Goal: Information Seeking & Learning: Check status

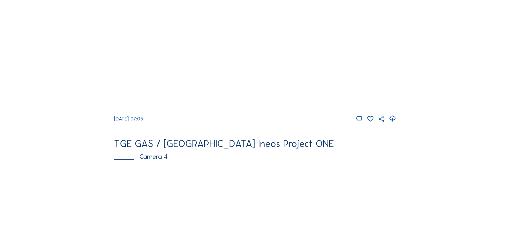
scroll to position [269, 0]
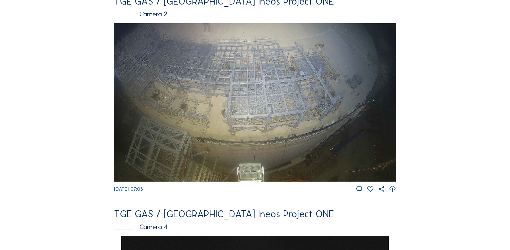
click at [237, 107] on img at bounding box center [255, 102] width 282 height 159
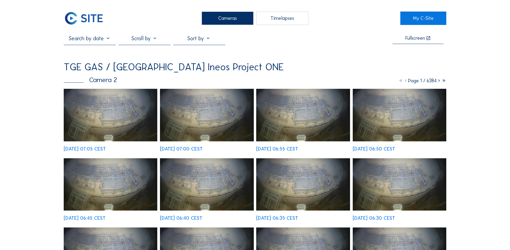
click at [108, 39] on input "text" at bounding box center [90, 38] width 52 height 6
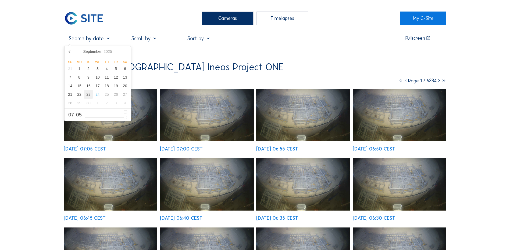
click at [90, 95] on div "23" at bounding box center [88, 94] width 9 height 9
type input "23/09/2025 08:05"
type input "8"
type input "23/09/2025 09:05"
type input "9"
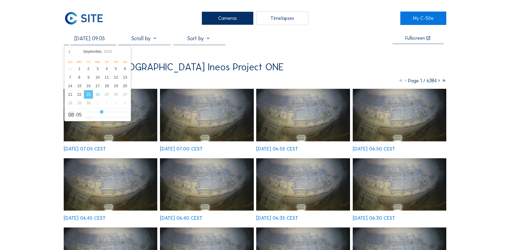
type input "23/09/2025 10:05"
type input "10"
type input "23/09/2025 12:05"
type input "12"
type input "23/09/2025 13:05"
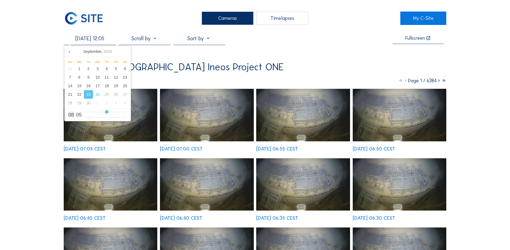
type input "13"
type input "23/09/2025 14:05"
type input "14"
type input "23/09/2025 15:05"
type input "15"
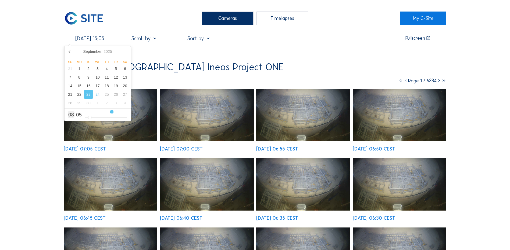
type input "23/09/2025 16:05"
type input "16"
type input "23/09/2025 17:05"
type input "17"
type input "23/09/2025 18:05"
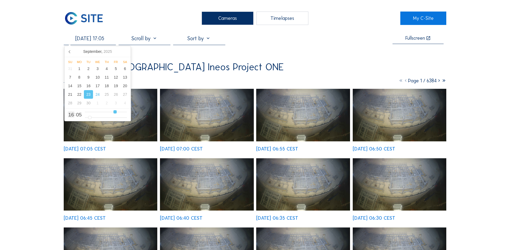
type input "18"
type input "23/09/2025 19:05"
type input "19"
type input "23/09/2025 20:05"
type input "20"
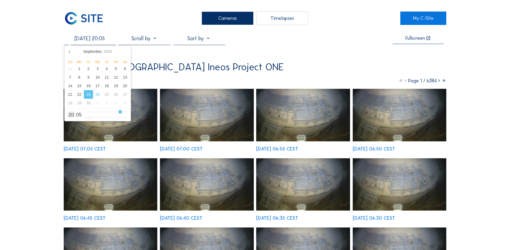
type input "23/09/2025 19:05"
type input "19"
type input "23/09/2025 18:05"
type input "18"
type input "23/09/2025 17:05"
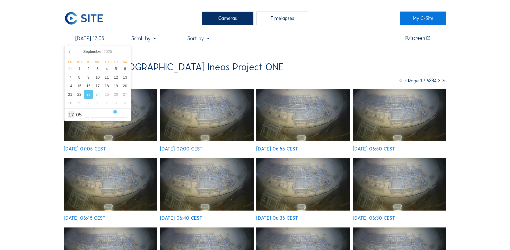
drag, startPoint x: 98, startPoint y: 113, endPoint x: 116, endPoint y: 113, distance: 17.2
type input "17"
click at [116, 113] on input "range" at bounding box center [106, 112] width 42 height 5
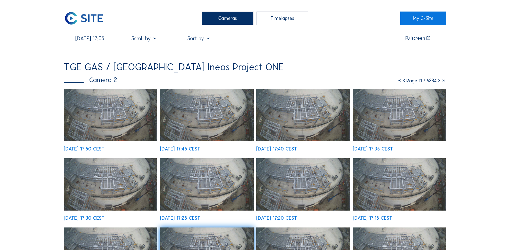
click at [112, 116] on img at bounding box center [111, 115] width 94 height 53
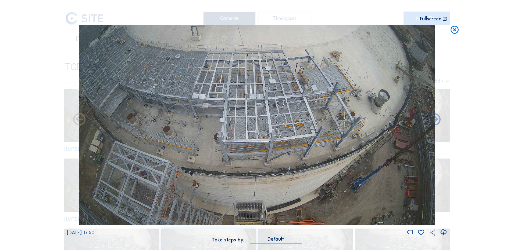
click at [443, 232] on icon at bounding box center [443, 232] width 7 height 9
click at [469, 95] on div "Scroll to travel through time | Press 'Alt' Button + Scroll to Zoom | Click and…" at bounding box center [257, 125] width 514 height 250
click at [457, 30] on icon at bounding box center [455, 30] width 10 height 10
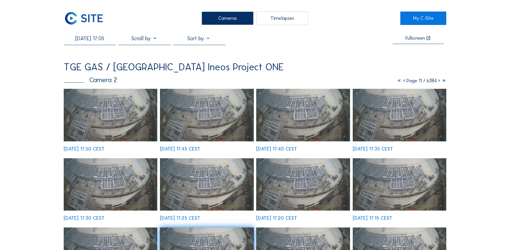
click at [236, 18] on div "Cameras" at bounding box center [228, 18] width 52 height 13
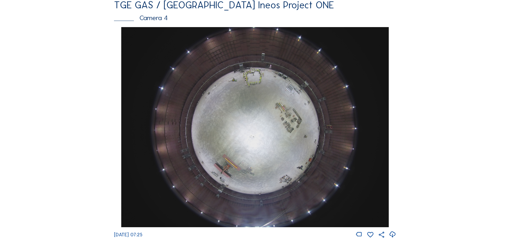
scroll to position [484, 0]
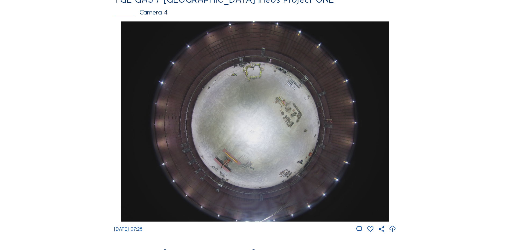
click at [251, 119] on img at bounding box center [254, 121] width 267 height 200
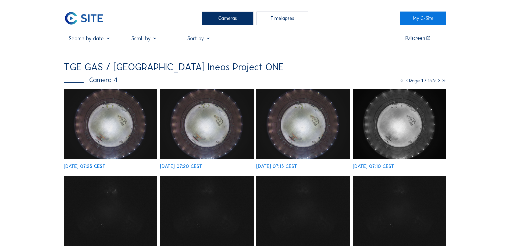
click at [109, 128] on img at bounding box center [111, 124] width 94 height 70
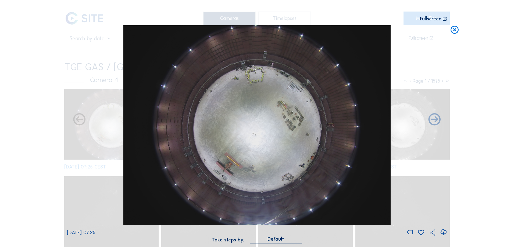
click at [444, 232] on icon at bounding box center [443, 232] width 7 height 9
drag, startPoint x: 29, startPoint y: 175, endPoint x: 49, endPoint y: 170, distance: 21.1
click at [31, 176] on div "Scroll to travel through time | Press 'Alt' Button + Scroll to Zoom | Click and…" at bounding box center [257, 125] width 514 height 250
click at [454, 31] on icon at bounding box center [455, 30] width 10 height 10
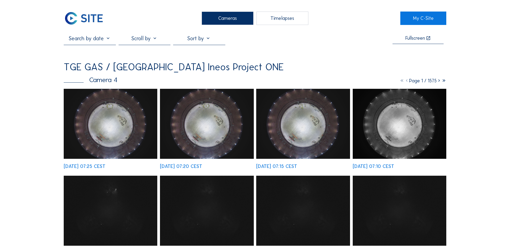
click at [224, 18] on div "Cameras" at bounding box center [228, 18] width 52 height 13
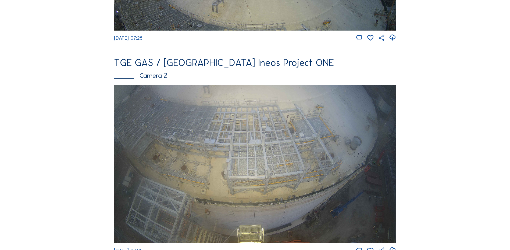
scroll to position [215, 0]
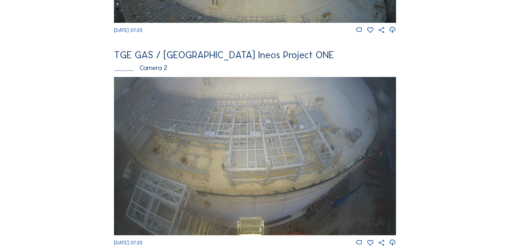
click at [264, 133] on img at bounding box center [255, 156] width 282 height 159
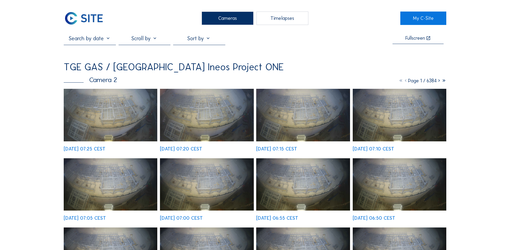
click at [119, 116] on img at bounding box center [111, 115] width 94 height 53
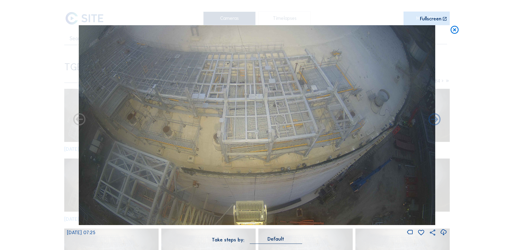
click at [444, 232] on icon at bounding box center [443, 232] width 7 height 9
drag, startPoint x: 41, startPoint y: 120, endPoint x: 127, endPoint y: 108, distance: 87.4
click at [41, 120] on div "Scroll to travel through time | Press 'Alt' Button + Scroll to Zoom | Click and…" at bounding box center [257, 125] width 514 height 250
click at [452, 30] on icon at bounding box center [455, 30] width 10 height 10
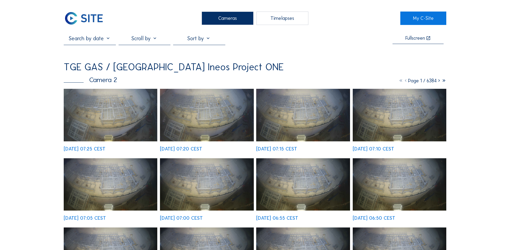
click at [225, 20] on div "Cameras" at bounding box center [228, 18] width 52 height 13
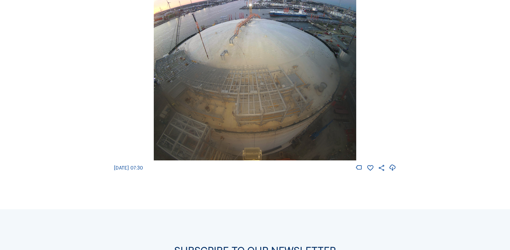
scroll to position [806, 0]
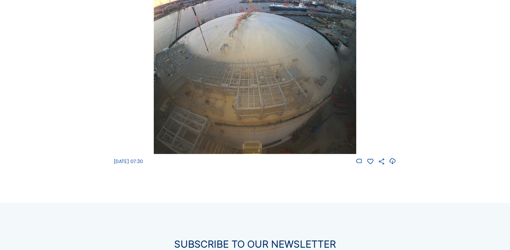
click at [242, 63] on img at bounding box center [255, 54] width 202 height 200
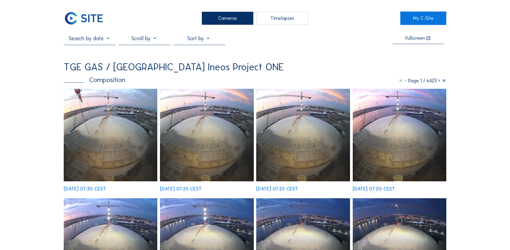
click at [225, 20] on div "Cameras" at bounding box center [228, 18] width 52 height 13
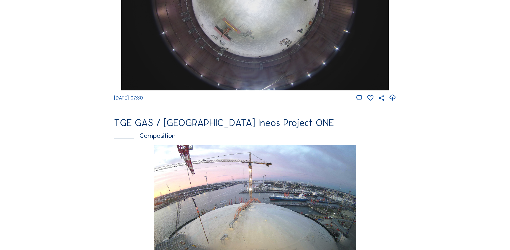
scroll to position [508, 0]
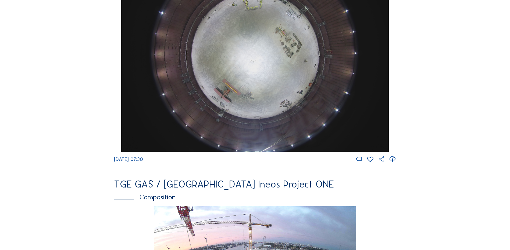
scroll to position [451, 0]
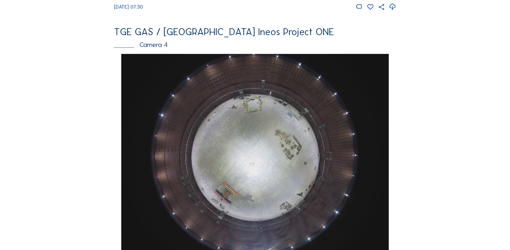
click at [263, 134] on img at bounding box center [254, 154] width 267 height 200
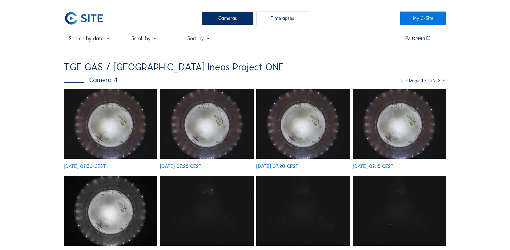
click at [117, 126] on img at bounding box center [111, 124] width 94 height 70
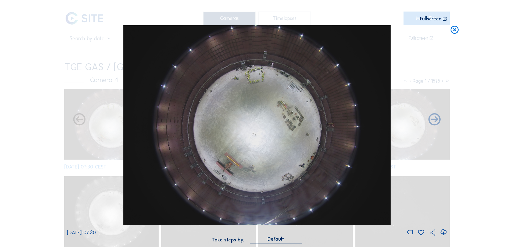
click at [453, 30] on icon at bounding box center [455, 30] width 10 height 10
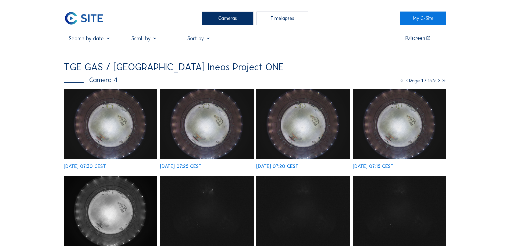
click at [231, 21] on div "Cameras" at bounding box center [228, 18] width 52 height 13
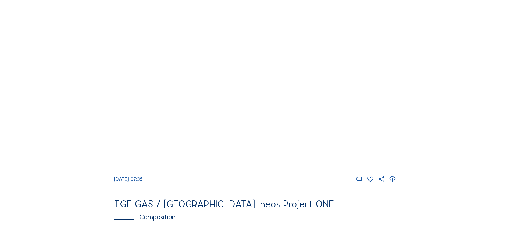
scroll to position [537, 0]
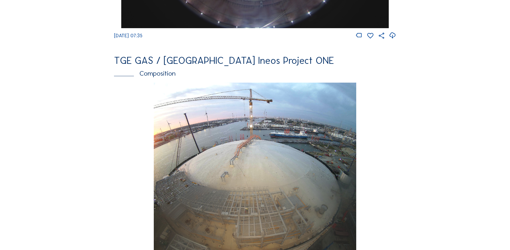
scroll to position [703, 0]
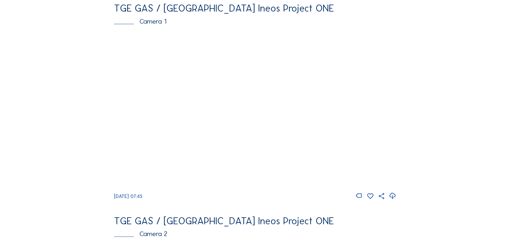
scroll to position [54, 0]
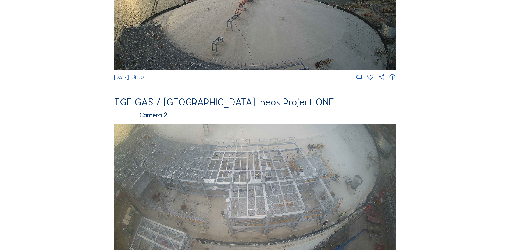
scroll to position [188, 0]
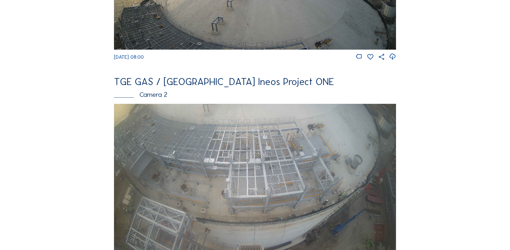
click at [210, 131] on img at bounding box center [255, 183] width 282 height 159
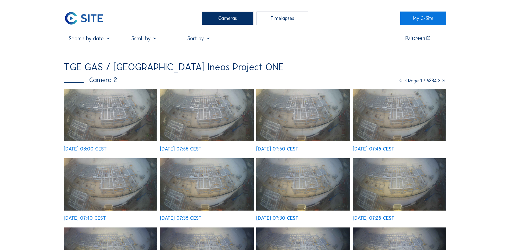
click at [116, 111] on img at bounding box center [111, 115] width 94 height 53
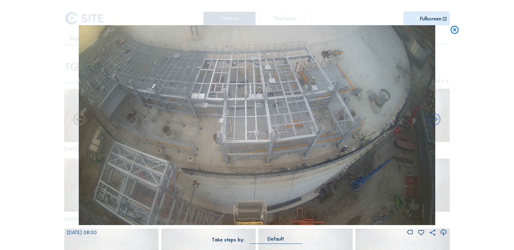
click at [444, 232] on icon at bounding box center [443, 232] width 7 height 9
click at [454, 30] on icon at bounding box center [455, 30] width 10 height 10
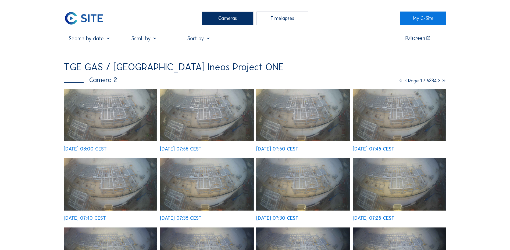
click at [234, 18] on div "Cameras" at bounding box center [228, 18] width 52 height 13
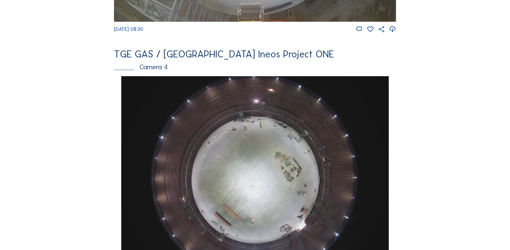
scroll to position [457, 0]
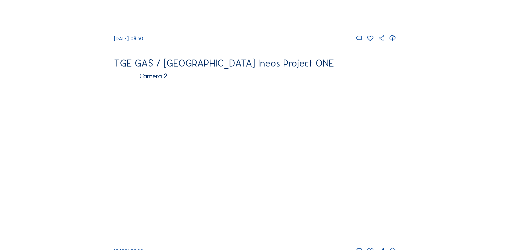
scroll to position [215, 0]
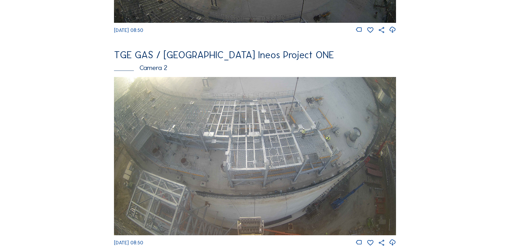
click at [274, 135] on img at bounding box center [255, 156] width 282 height 159
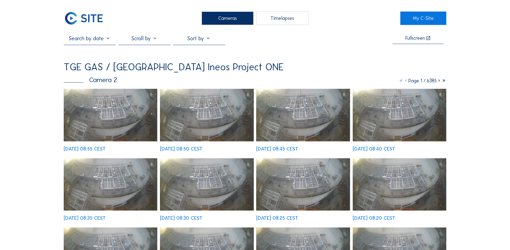
click at [110, 108] on img at bounding box center [111, 115] width 94 height 53
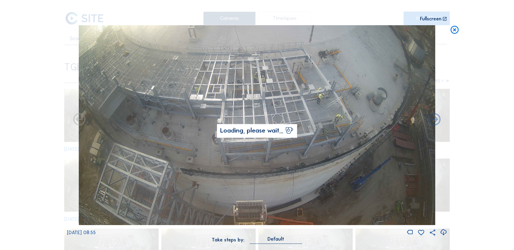
click at [442, 232] on icon at bounding box center [443, 232] width 7 height 9
drag, startPoint x: 26, startPoint y: 88, endPoint x: 204, endPoint y: 76, distance: 179.1
click at [26, 88] on div "Scroll to travel through time | Press 'Alt' Button + Scroll to Zoom | Click and…" at bounding box center [257, 125] width 514 height 250
click at [455, 30] on icon at bounding box center [455, 30] width 10 height 10
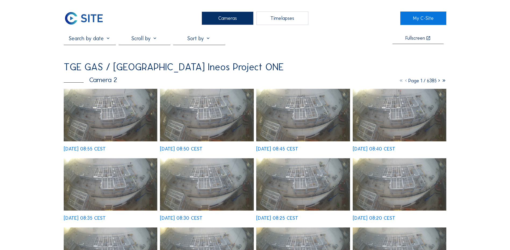
click at [230, 20] on div "Cameras" at bounding box center [228, 18] width 52 height 13
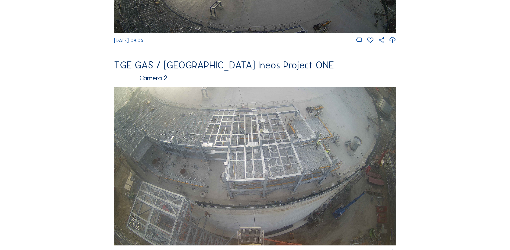
scroll to position [215, 0]
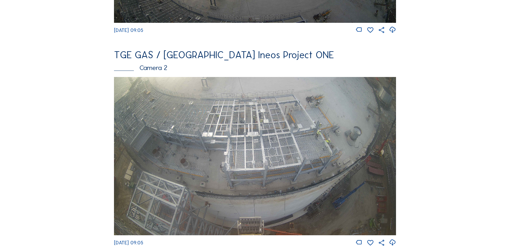
click at [241, 148] on img at bounding box center [255, 156] width 282 height 159
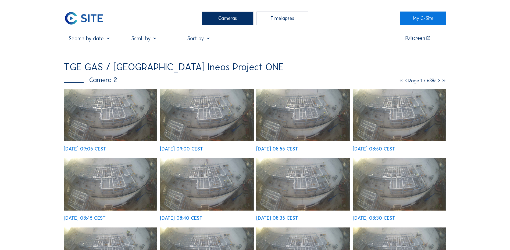
click at [118, 112] on img at bounding box center [111, 115] width 94 height 53
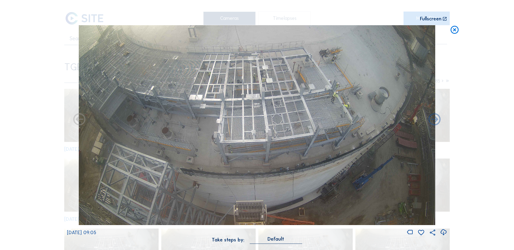
click at [446, 235] on icon at bounding box center [443, 232] width 7 height 9
drag, startPoint x: 19, startPoint y: 134, endPoint x: 169, endPoint y: 92, distance: 155.8
click at [19, 134] on div "Scroll to travel through time | Press 'Alt' Button + Scroll to Zoom | Click and…" at bounding box center [257, 125] width 514 height 250
click at [454, 30] on icon at bounding box center [455, 30] width 10 height 10
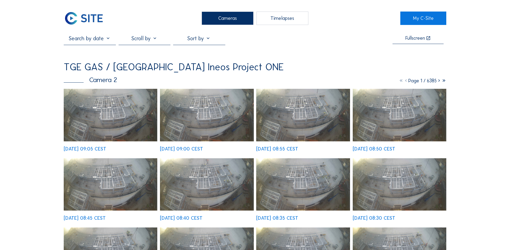
click at [238, 21] on div "Cameras" at bounding box center [228, 18] width 52 height 13
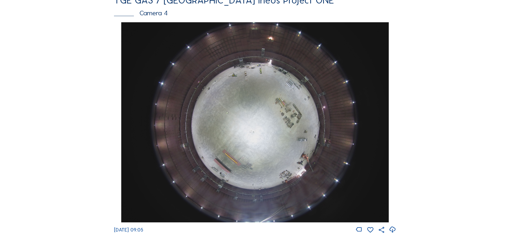
scroll to position [484, 0]
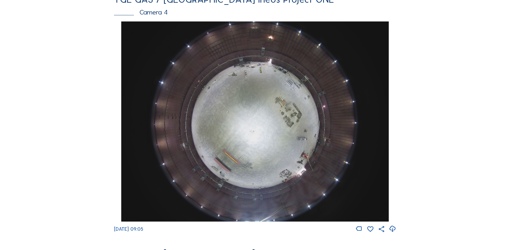
click at [267, 116] on img at bounding box center [254, 121] width 267 height 200
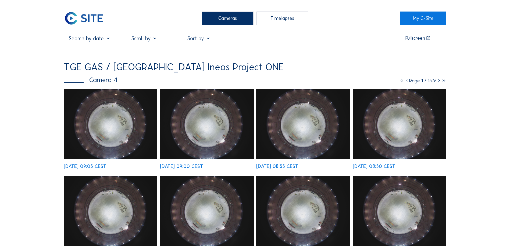
click at [121, 123] on img at bounding box center [111, 124] width 94 height 70
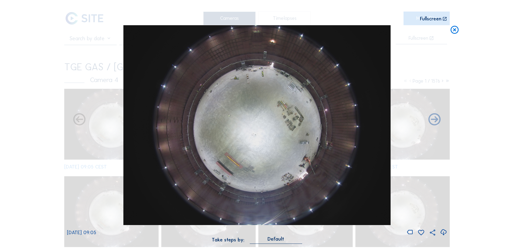
click at [445, 233] on icon at bounding box center [443, 232] width 7 height 9
drag, startPoint x: 40, startPoint y: 132, endPoint x: 155, endPoint y: 118, distance: 115.5
click at [40, 132] on div "Scroll to travel through time | Press 'Alt' Button + Scroll to Zoom | Click and…" at bounding box center [257, 125] width 514 height 250
click at [456, 33] on icon at bounding box center [455, 30] width 10 height 10
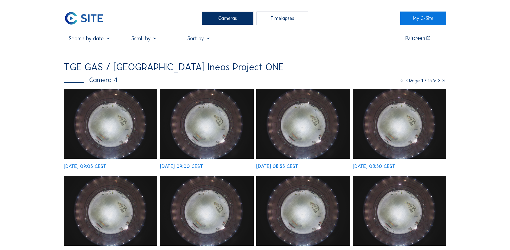
click at [229, 16] on div "Cameras" at bounding box center [228, 18] width 52 height 13
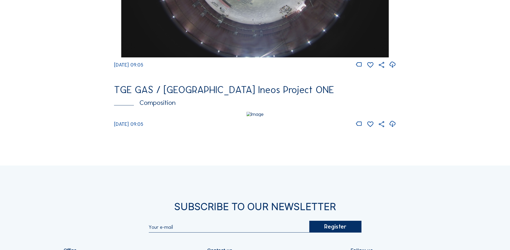
scroll to position [645, 0]
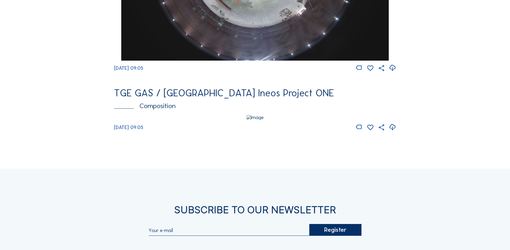
click at [254, 120] on img at bounding box center [254, 117] width 17 height 5
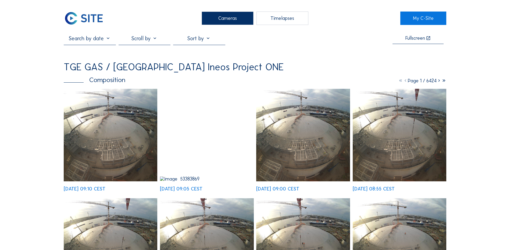
click at [226, 17] on div "Cameras" at bounding box center [228, 18] width 52 height 13
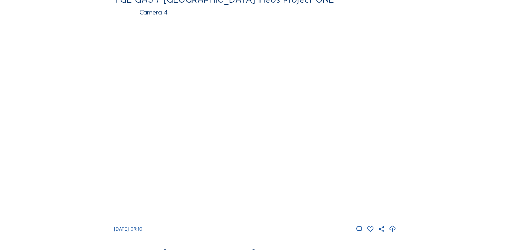
scroll to position [511, 0]
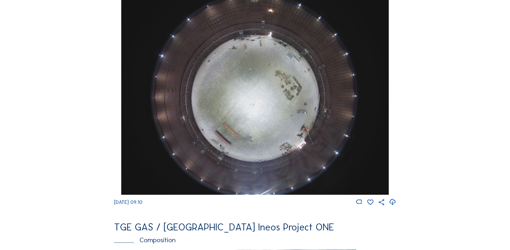
click at [247, 106] on img at bounding box center [254, 95] width 267 height 200
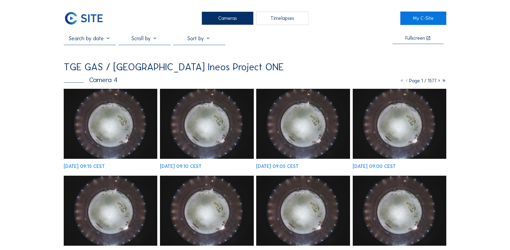
click at [102, 102] on img at bounding box center [111, 124] width 94 height 70
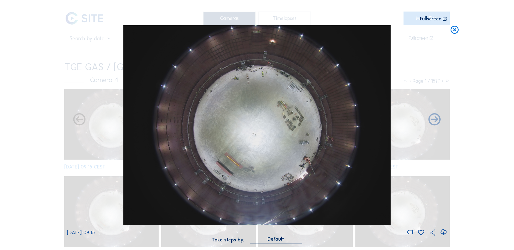
click at [444, 233] on icon at bounding box center [443, 232] width 7 height 9
click at [444, 232] on icon at bounding box center [443, 232] width 7 height 9
drag, startPoint x: 29, startPoint y: 136, endPoint x: 87, endPoint y: 120, distance: 59.9
click at [29, 136] on div "Scroll to travel through time | Press 'Alt' Button + Scroll to Zoom | Click and…" at bounding box center [257, 125] width 514 height 250
click at [457, 30] on icon at bounding box center [455, 30] width 10 height 10
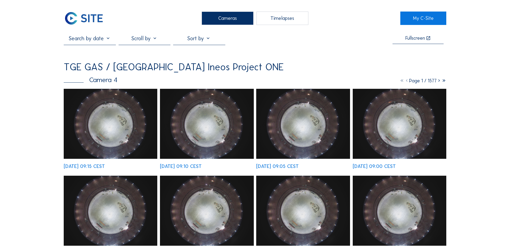
click at [226, 18] on div "Cameras" at bounding box center [228, 18] width 52 height 13
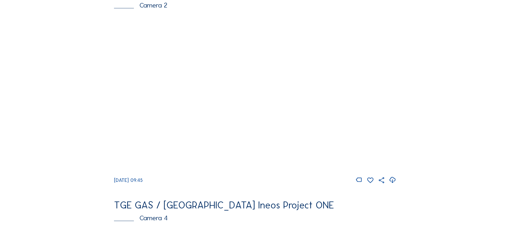
scroll to position [269, 0]
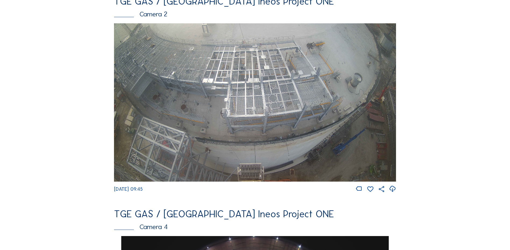
click at [244, 76] on img at bounding box center [255, 102] width 282 height 159
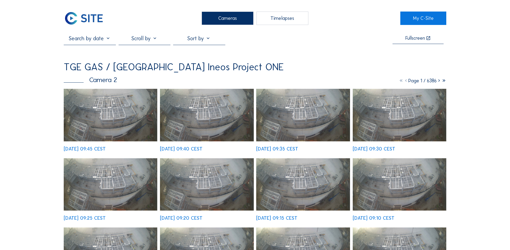
click at [95, 114] on img at bounding box center [111, 115] width 94 height 53
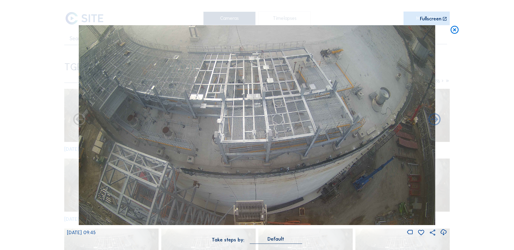
click at [444, 232] on icon at bounding box center [443, 232] width 7 height 9
click at [30, 163] on div "Scroll to travel through time | Press 'Alt' Button + Scroll to Zoom | Click and…" at bounding box center [257, 125] width 514 height 250
click at [453, 31] on icon at bounding box center [455, 30] width 10 height 10
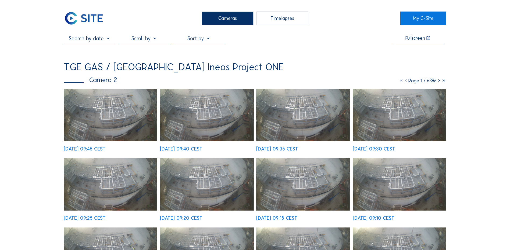
click at [232, 15] on div "Cameras" at bounding box center [228, 18] width 52 height 13
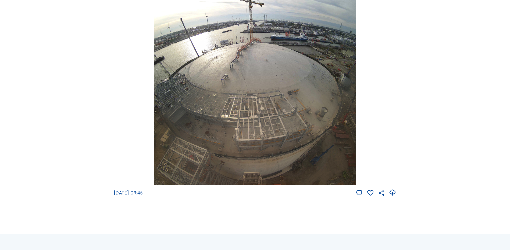
scroll to position [779, 0]
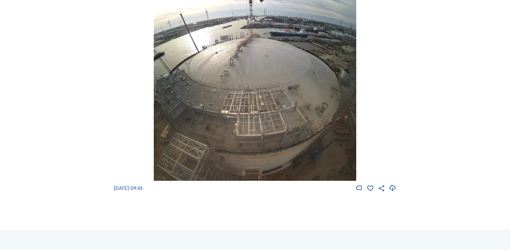
click at [240, 142] on img at bounding box center [255, 81] width 202 height 200
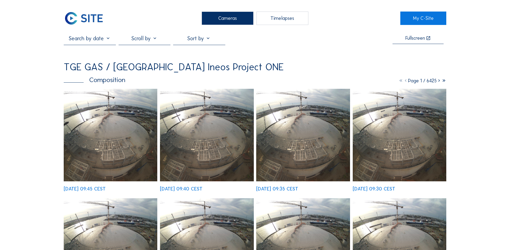
click at [104, 124] on img at bounding box center [111, 135] width 94 height 93
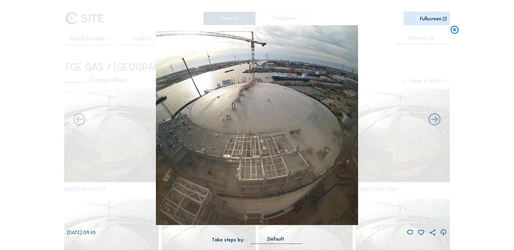
click at [444, 234] on icon at bounding box center [443, 232] width 7 height 9
click at [34, 112] on div "Scroll to travel through time | Press 'Alt' Button + Scroll to Zoom | Click and…" at bounding box center [257, 125] width 514 height 250
click at [457, 30] on icon at bounding box center [455, 30] width 10 height 10
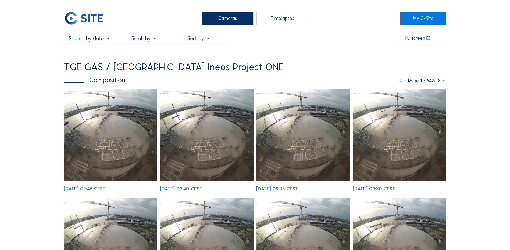
click at [221, 22] on div "Cameras" at bounding box center [228, 18] width 52 height 13
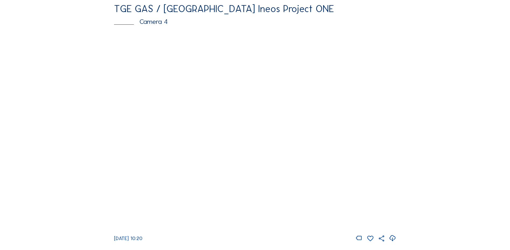
scroll to position [484, 0]
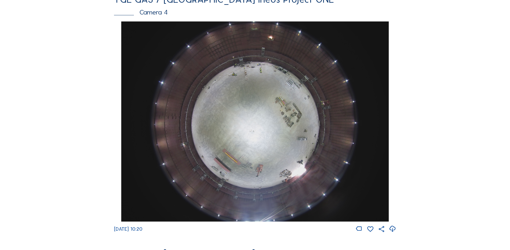
click at [264, 138] on img at bounding box center [254, 121] width 267 height 200
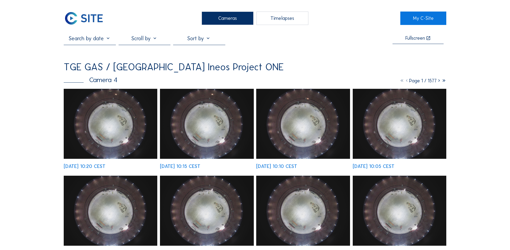
click at [110, 117] on img at bounding box center [111, 124] width 94 height 70
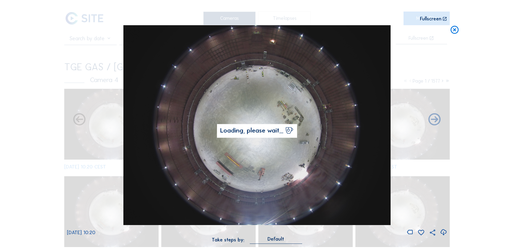
click at [444, 231] on icon at bounding box center [443, 232] width 7 height 9
